Goal: Information Seeking & Learning: Learn about a topic

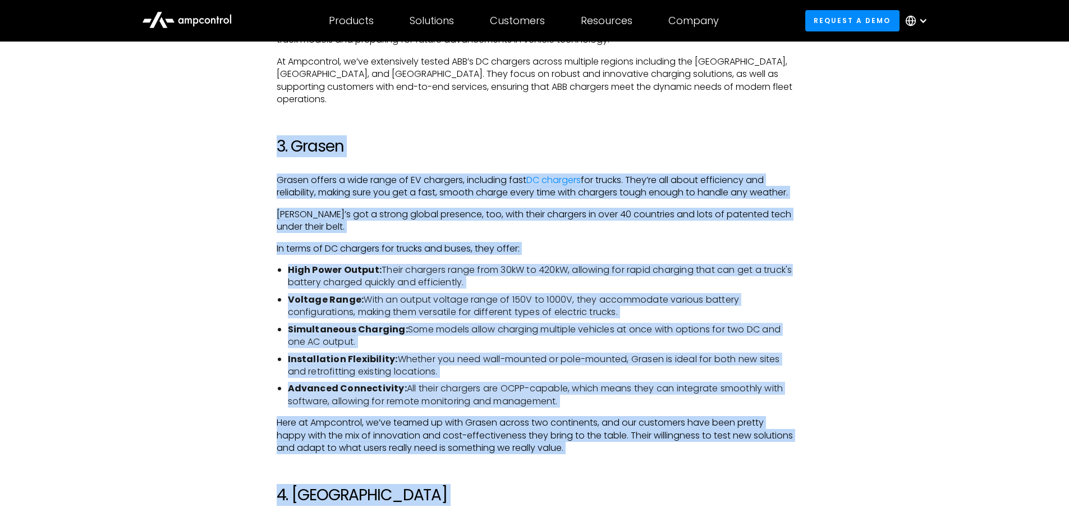
scroll to position [1367, 0]
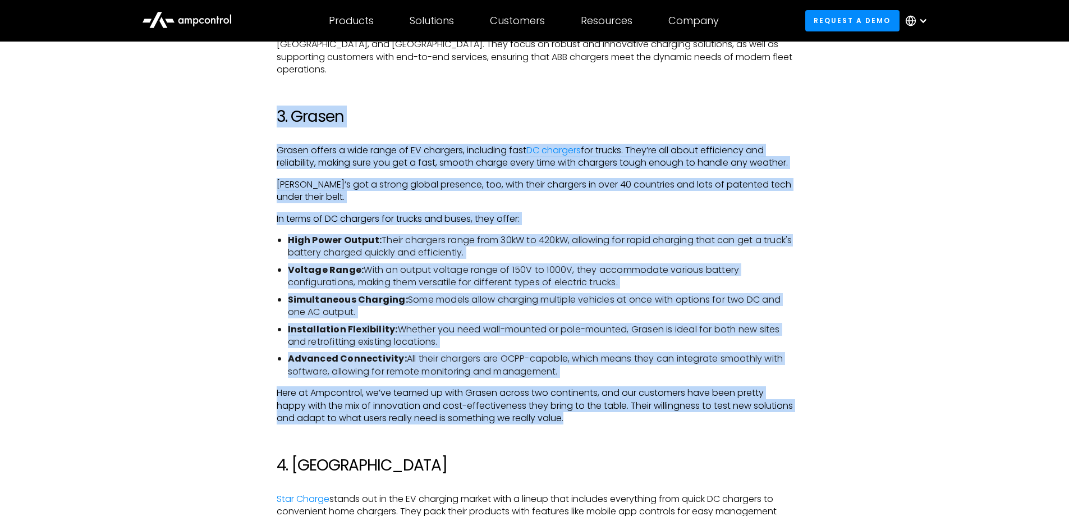
drag, startPoint x: 211, startPoint y: 241, endPoint x: 614, endPoint y: 419, distance: 440.8
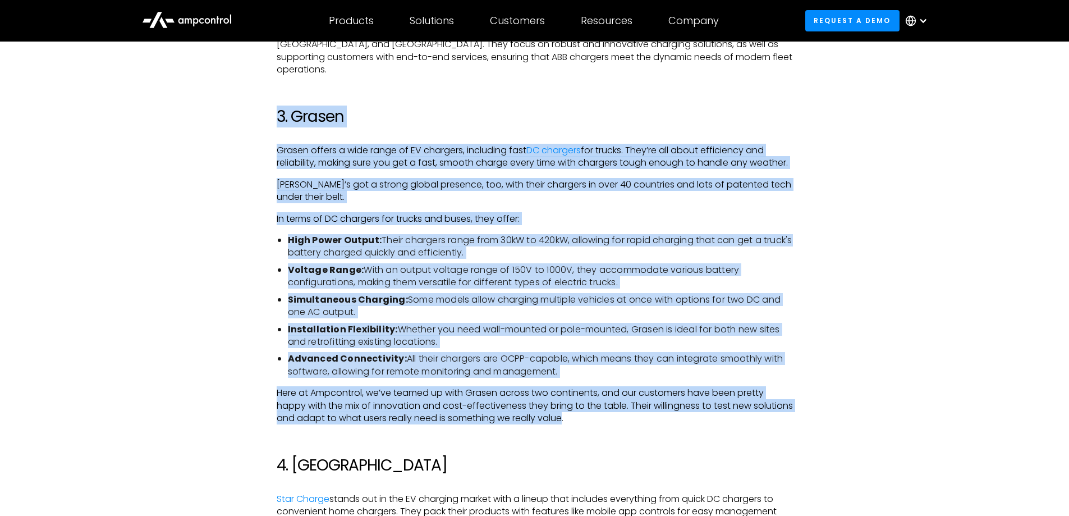
drag, startPoint x: 606, startPoint y: 411, endPoint x: 245, endPoint y: 102, distance: 475.5
drag, startPoint x: 226, startPoint y: 99, endPoint x: 683, endPoint y: 421, distance: 558.8
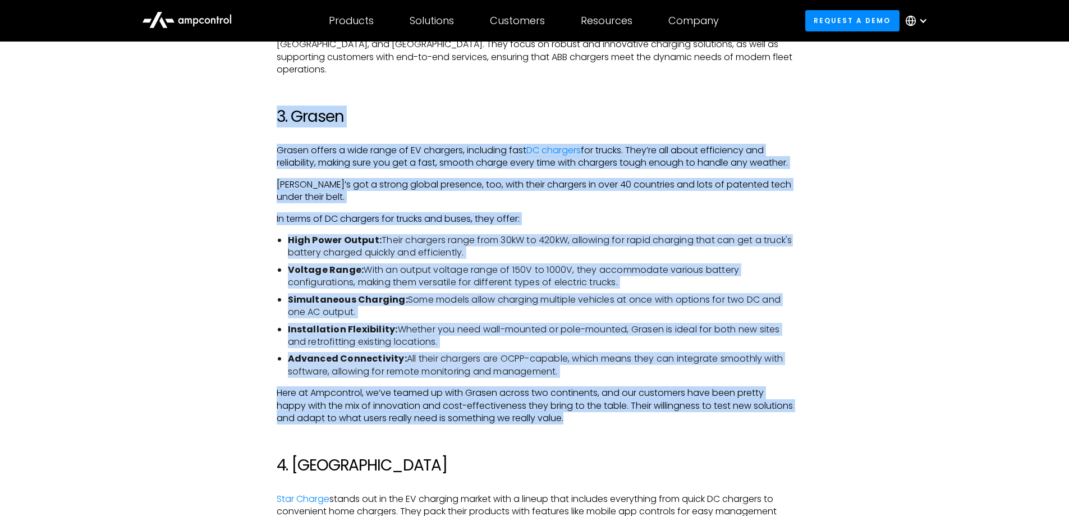
click at [639, 423] on p "Here at Ampcontrol, we’ve teamed up with Grasen across two continents, and our …" at bounding box center [535, 406] width 516 height 38
drag, startPoint x: 646, startPoint y: 425, endPoint x: 222, endPoint y: 102, distance: 533.7
drag, startPoint x: 221, startPoint y: 99, endPoint x: 660, endPoint y: 423, distance: 546.0
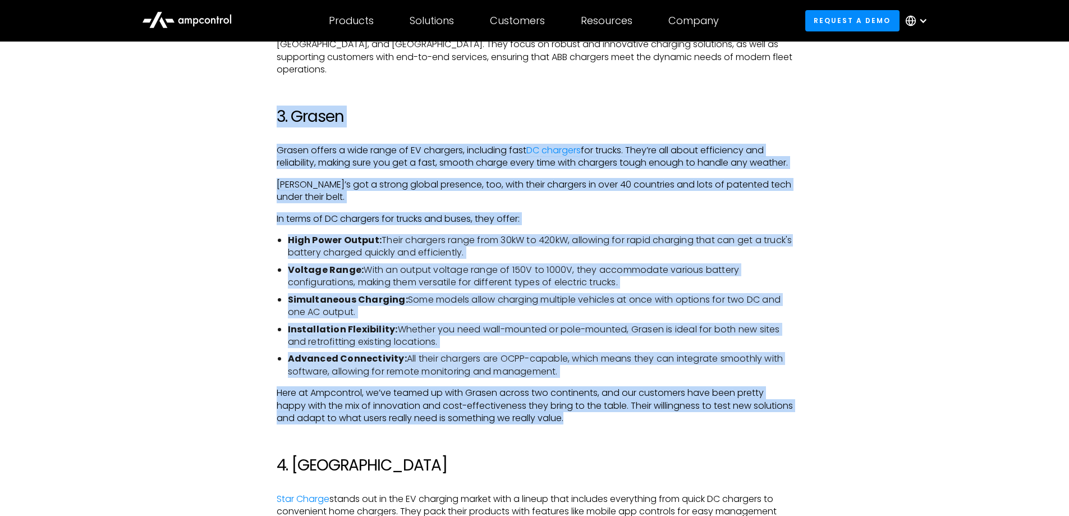
drag, startPoint x: 687, startPoint y: 431, endPoint x: 149, endPoint y: 113, distance: 624.3
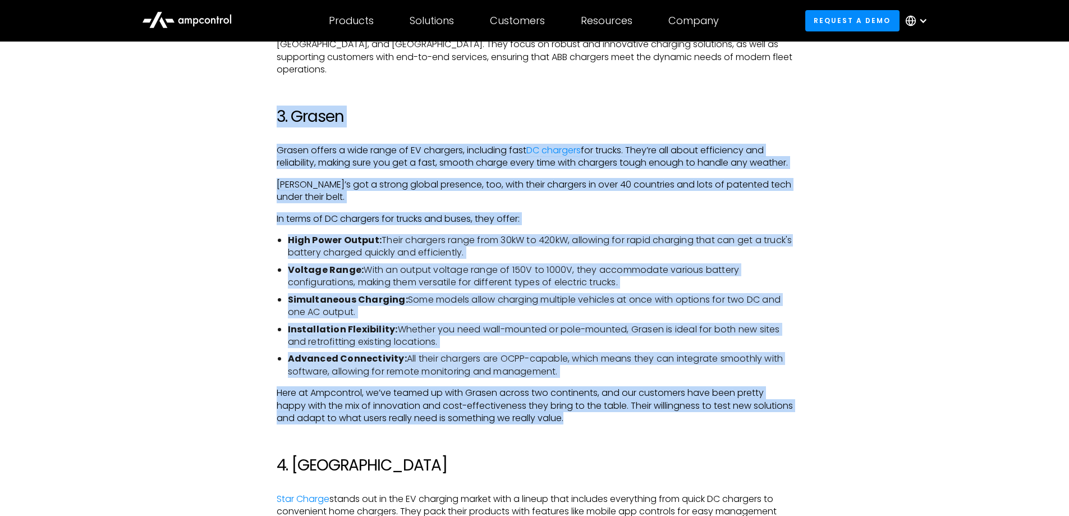
drag, startPoint x: 407, startPoint y: 231, endPoint x: 627, endPoint y: 412, distance: 284.5
click at [677, 418] on p "Here at Ampcontrol, we’ve teamed up with Grasen across two continents, and our …" at bounding box center [535, 406] width 516 height 38
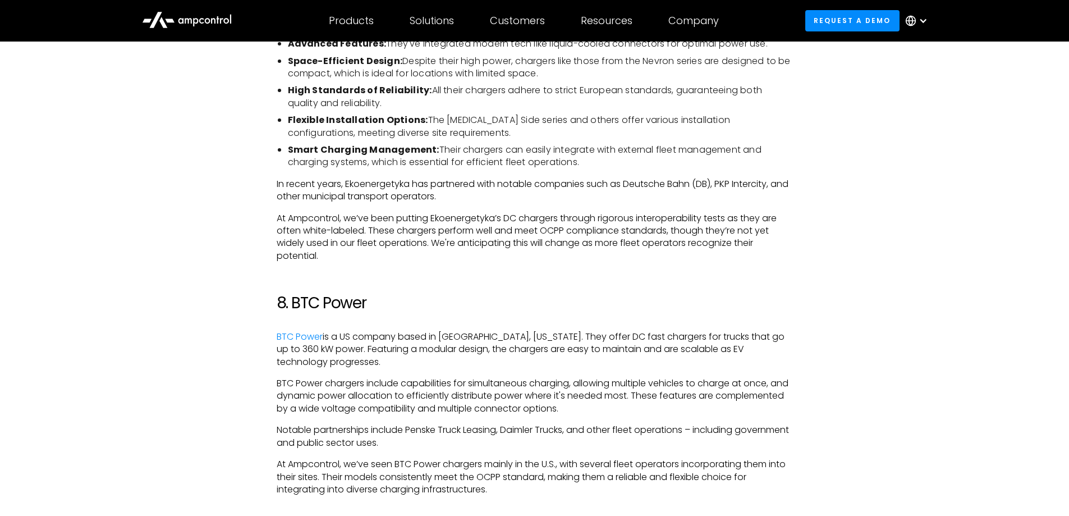
scroll to position [2657, 0]
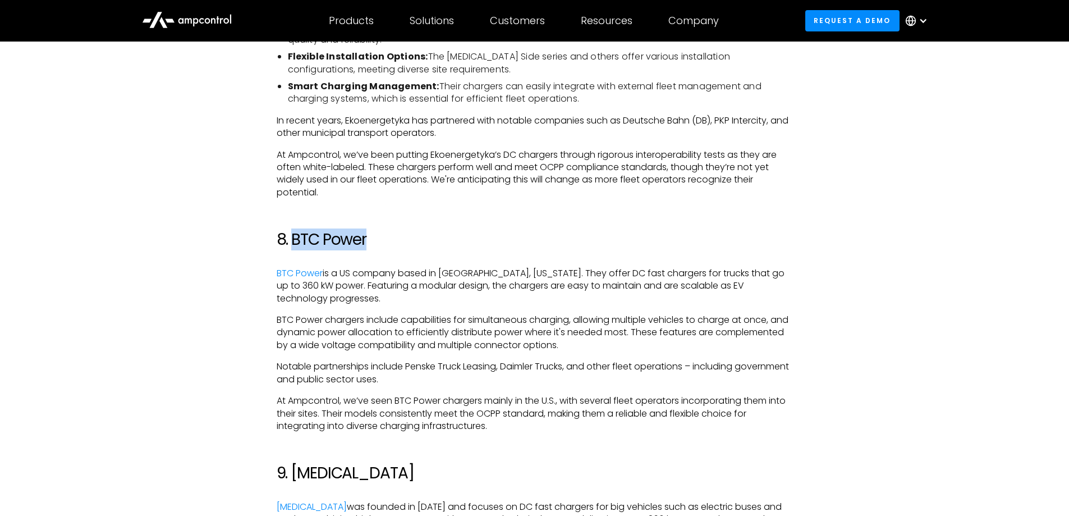
drag, startPoint x: 376, startPoint y: 240, endPoint x: 293, endPoint y: 236, distance: 82.5
click at [293, 236] on h2 "8. BTC Power" at bounding box center [535, 239] width 516 height 19
copy h2 "BTC Power"
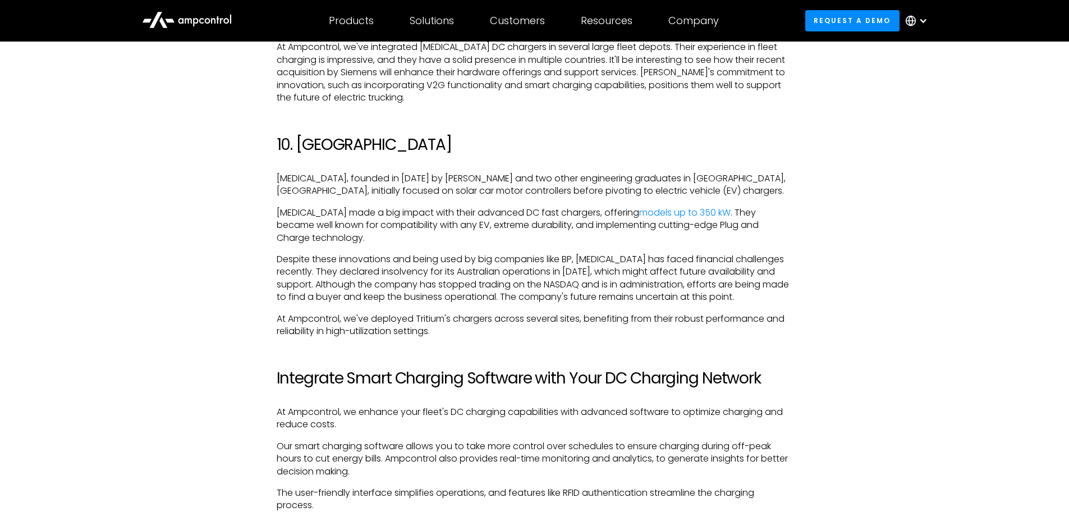
scroll to position [3274, 0]
